Goal: Task Accomplishment & Management: Manage account settings

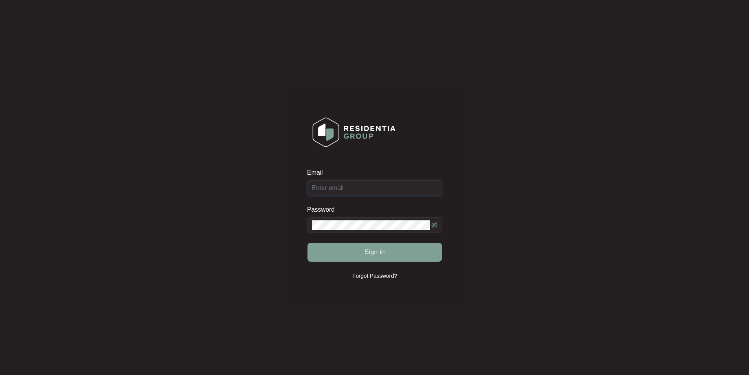
click at [372, 191] on input "Email" at bounding box center [374, 188] width 135 height 16
type input "[EMAIL_ADDRESS][DOMAIN_NAME]"
click at [307, 242] on button "Sign in" at bounding box center [374, 251] width 134 height 19
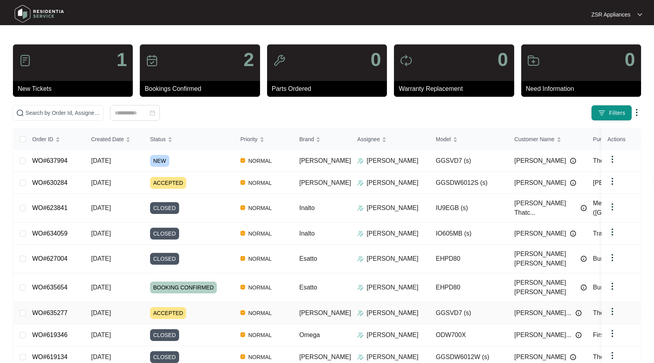
click at [60, 309] on link "WO#635277" at bounding box center [49, 312] width 35 height 7
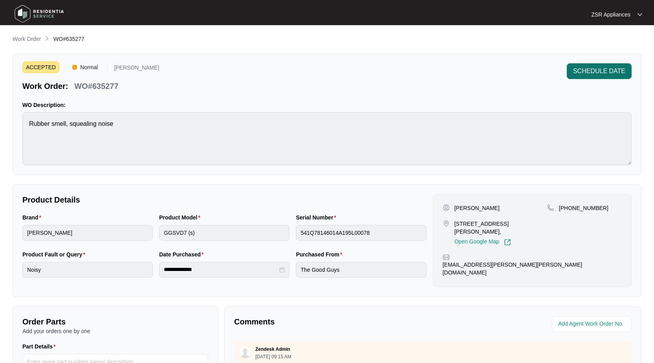
click at [604, 72] on span "SCHEDULE DATE" at bounding box center [599, 70] width 52 height 9
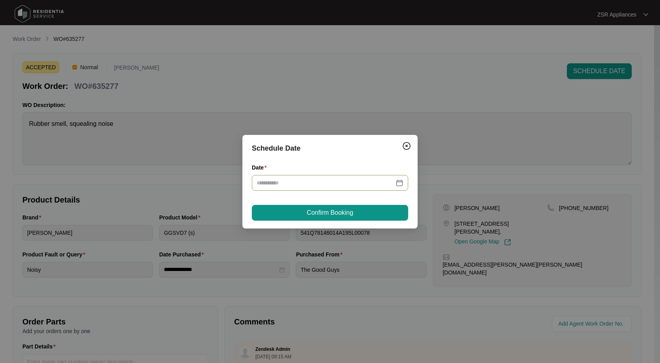
click at [402, 184] on div at bounding box center [330, 182] width 147 height 9
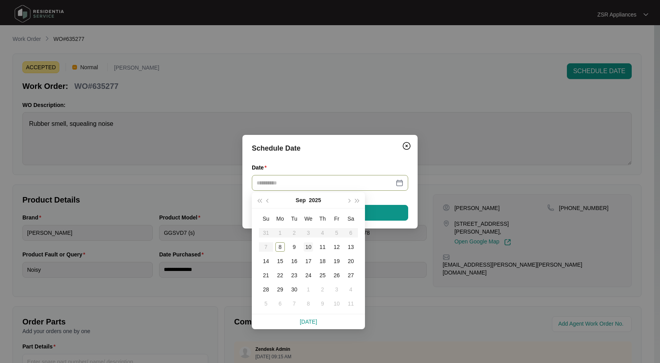
type input "**********"
click at [306, 247] on div "10" at bounding box center [308, 246] width 9 height 9
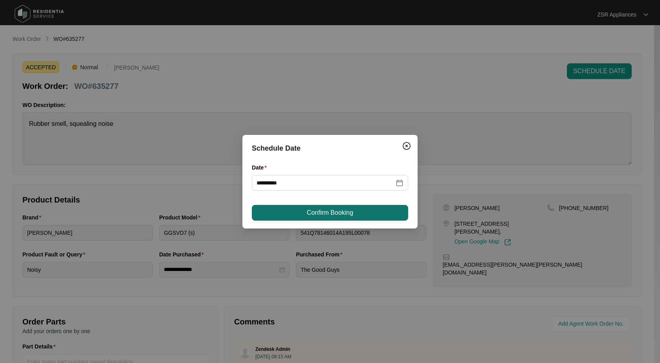
click at [325, 210] on span "Confirm Booking" at bounding box center [330, 212] width 46 height 9
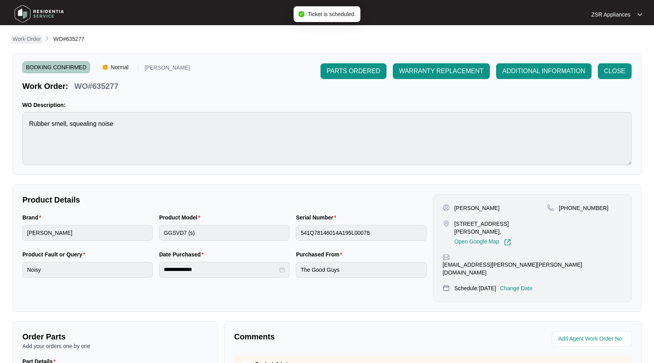
click at [36, 40] on p "Work Order" at bounding box center [27, 39] width 28 height 8
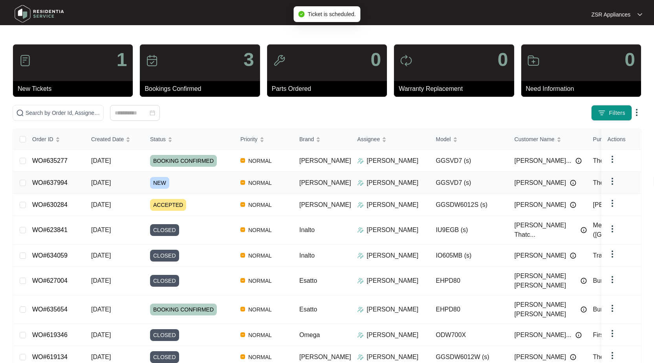
click at [48, 181] on link "WO#637994" at bounding box center [49, 182] width 35 height 7
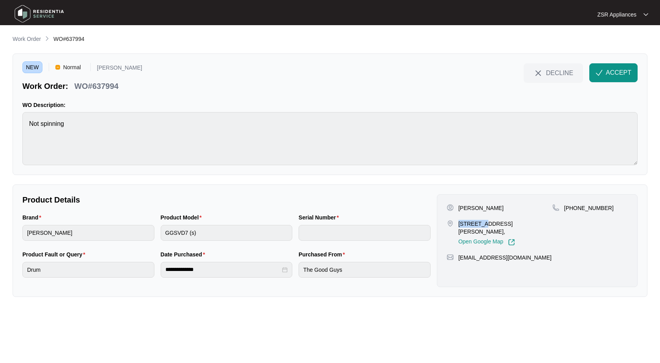
drag, startPoint x: 459, startPoint y: 224, endPoint x: 481, endPoint y: 224, distance: 22.0
click at [481, 224] on p "[STREET_ADDRESS][PERSON_NAME]," at bounding box center [506, 228] width 94 height 16
copy p "5 ludbroo"
click at [481, 207] on p "[PERSON_NAME]" at bounding box center [481, 208] width 45 height 8
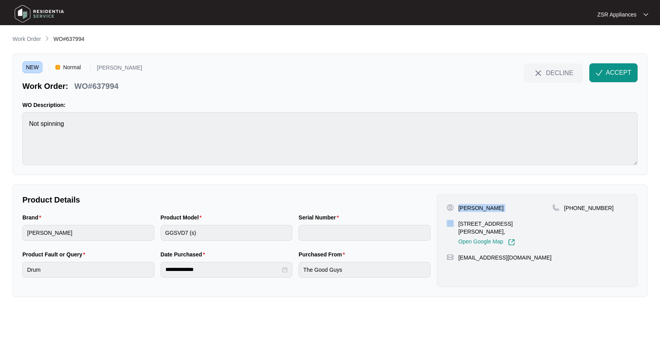
click at [481, 207] on p "[PERSON_NAME]" at bounding box center [481, 208] width 45 height 8
copy p "[PERSON_NAME]"
click at [588, 211] on p "[PHONE_NUMBER]" at bounding box center [589, 208] width 50 height 8
copy p "61435726299"
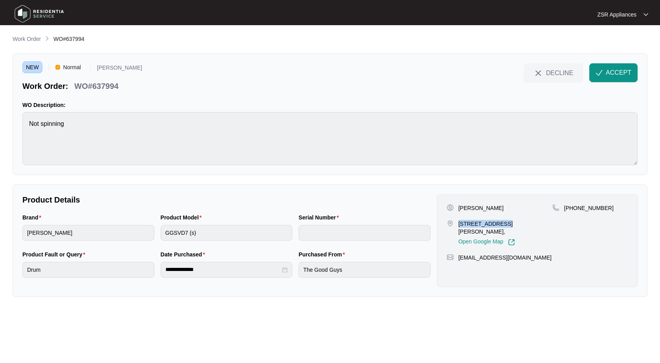
drag, startPoint x: 459, startPoint y: 224, endPoint x: 498, endPoint y: 223, distance: 39.3
click at [498, 223] on p "[STREET_ADDRESS][PERSON_NAME]," at bounding box center [506, 228] width 94 height 16
copy p "5 ludbrook court"
click at [485, 206] on p "[PERSON_NAME]" at bounding box center [481, 208] width 45 height 8
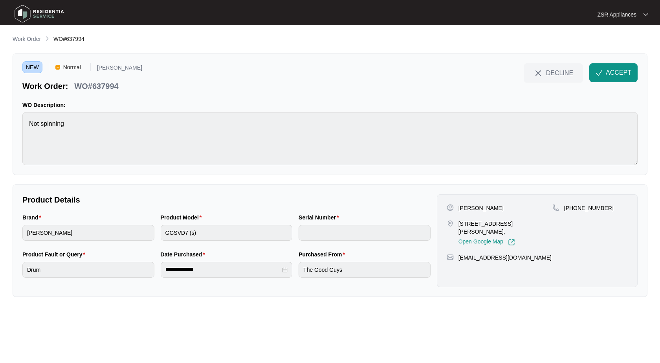
copy p "[PERSON_NAME]"
click at [165, 242] on div "Product Model GGSVD7 (s)" at bounding box center [227, 231] width 138 height 37
click at [110, 83] on p "WO#637994" at bounding box center [96, 86] width 44 height 11
copy p "637994"
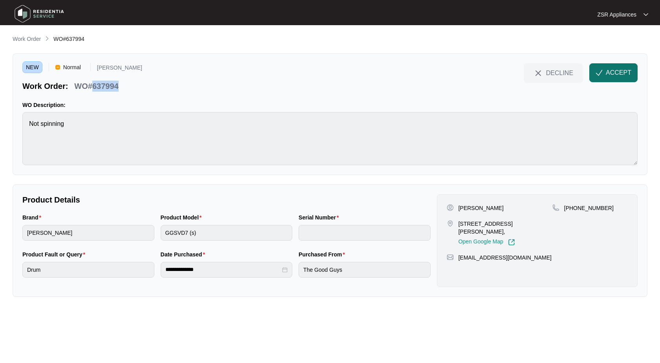
click at [626, 76] on span "ACCEPT" at bounding box center [619, 72] width 26 height 9
